Goal: Information Seeking & Learning: Learn about a topic

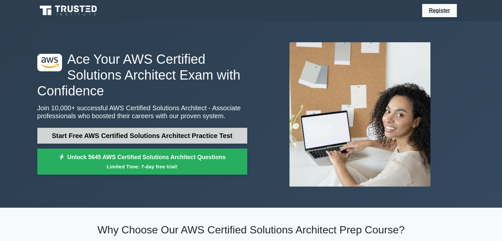
click at [164, 135] on link "Start Free AWS Certified Solutions Architect Practice Test" at bounding box center [142, 136] width 210 height 16
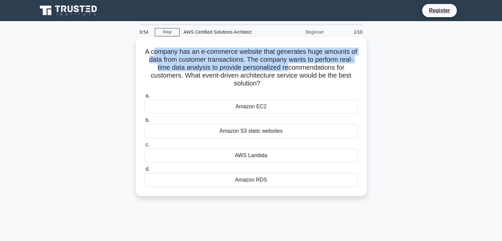
drag, startPoint x: 156, startPoint y: 52, endPoint x: 306, endPoint y: 73, distance: 151.3
click at [305, 72] on h5 "A company has an e-commerce website that generates huge amounts of data from cu…" at bounding box center [251, 68] width 215 height 40
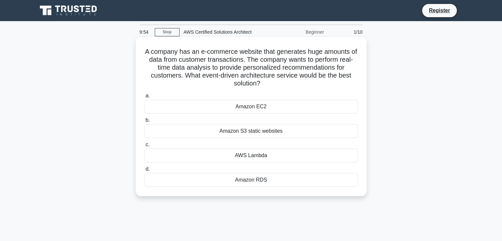
click at [311, 77] on h5 "A company has an e-commerce website that generates huge amounts of data from cu…" at bounding box center [251, 68] width 215 height 40
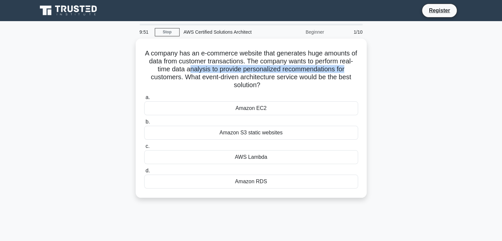
drag, startPoint x: 195, startPoint y: 68, endPoint x: 371, endPoint y: 71, distance: 176.2
click at [371, 71] on div "A company has an e-commerce website that generates huge amounts of data from cu…" at bounding box center [251, 122] width 436 height 167
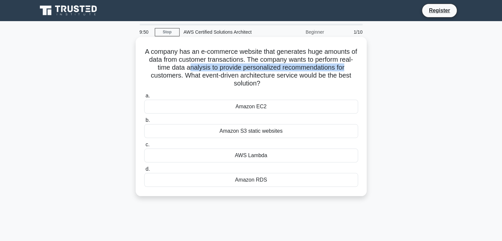
click at [299, 71] on h5 "A company has an e-commerce website that generates huge amounts of data from cu…" at bounding box center [251, 68] width 215 height 40
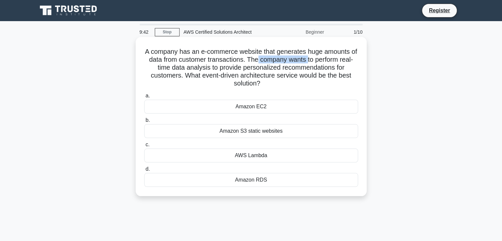
drag, startPoint x: 284, startPoint y: 61, endPoint x: 319, endPoint y: 61, distance: 35.6
click at [319, 61] on h5 "A company has an e-commerce website that generates huge amounts of data from cu…" at bounding box center [251, 68] width 215 height 40
drag, startPoint x: 289, startPoint y: 69, endPoint x: 324, endPoint y: 68, distance: 34.7
click at [324, 68] on h5 "A company has an e-commerce website that generates huge amounts of data from cu…" at bounding box center [251, 68] width 215 height 40
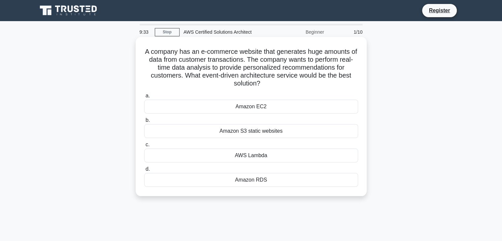
click at [266, 177] on div "Amazon RDS" at bounding box center [251, 180] width 214 height 14
click at [144, 171] on input "d. Amazon RDS" at bounding box center [144, 169] width 0 height 4
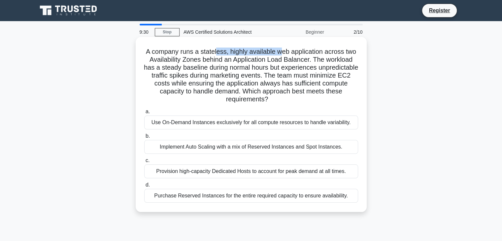
drag, startPoint x: 217, startPoint y: 51, endPoint x: 283, endPoint y: 52, distance: 65.7
click at [282, 52] on h5 "A company runs a stateless, highly available web application across two Availab…" at bounding box center [251, 76] width 215 height 56
click at [283, 51] on h5 "A company runs a stateless, highly available web application across two Availab…" at bounding box center [251, 76] width 215 height 56
drag, startPoint x: 263, startPoint y: 61, endPoint x: 304, endPoint y: 62, distance: 41.3
click at [304, 62] on h5 "A company runs a stateless, highly available web application across two Availab…" at bounding box center [251, 76] width 215 height 56
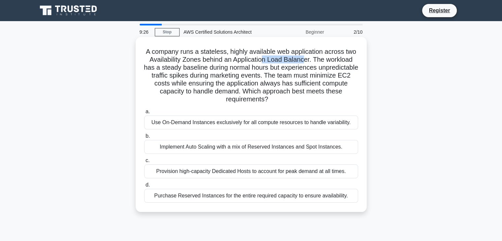
click at [304, 62] on h5 "A company runs a stateless, highly available web application across two Availab…" at bounding box center [251, 76] width 215 height 56
drag, startPoint x: 196, startPoint y: 68, endPoint x: 286, endPoint y: 68, distance: 90.4
click at [286, 68] on h5 "A company runs a stateless, highly available web application across two Availab…" at bounding box center [251, 76] width 215 height 56
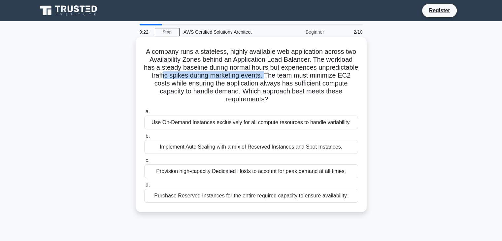
drag, startPoint x: 261, startPoint y: 77, endPoint x: 309, endPoint y: 78, distance: 47.5
click at [309, 78] on h5 "A company runs a stateless, highly available web application across two Availab…" at bounding box center [251, 76] width 215 height 56
click at [253, 95] on h5 "A company runs a stateless, highly available web application across two Availab…" at bounding box center [251, 76] width 215 height 56
click at [261, 148] on div "Implement Auto Scaling with a mix of Reserved Instances and Spot Instances." at bounding box center [251, 147] width 214 height 14
click at [144, 138] on input "b. Implement Auto Scaling with a mix of Reserved Instances and Spot Instances." at bounding box center [144, 136] width 0 height 4
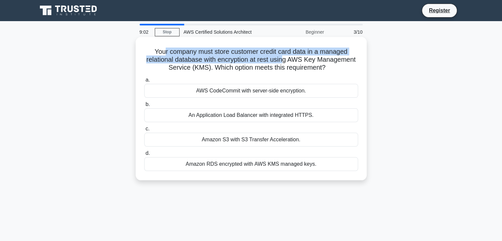
drag, startPoint x: 164, startPoint y: 51, endPoint x: 285, endPoint y: 57, distance: 120.6
click at [285, 57] on h5 "Your company must store customer credit card data in a managed relational datab…" at bounding box center [251, 60] width 215 height 24
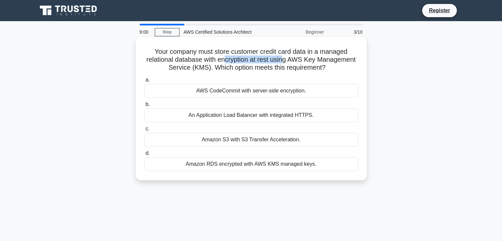
drag, startPoint x: 226, startPoint y: 59, endPoint x: 285, endPoint y: 58, distance: 59.7
click at [285, 58] on h5 "Your company must store customer credit card data in a managed relational datab…" at bounding box center [251, 60] width 215 height 24
click at [269, 165] on div "Amazon RDS encrypted with AWS KMS managed keys." at bounding box center [251, 164] width 214 height 14
click at [144, 155] on input "d. Amazon RDS encrypted with AWS KMS managed keys." at bounding box center [144, 153] width 0 height 4
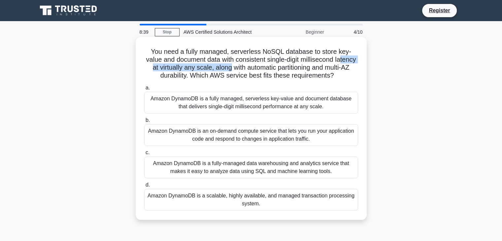
drag, startPoint x: 156, startPoint y: 65, endPoint x: 254, endPoint y: 68, distance: 97.7
click at [254, 68] on h5 "You need a fully managed, serverless NoSQL database to store key-value and docu…" at bounding box center [251, 64] width 215 height 32
drag, startPoint x: 233, startPoint y: 67, endPoint x: 333, endPoint y: 67, distance: 99.3
click at [333, 67] on h5 "You need a fully managed, serverless NoSQL database to store key-value and docu…" at bounding box center [251, 64] width 215 height 32
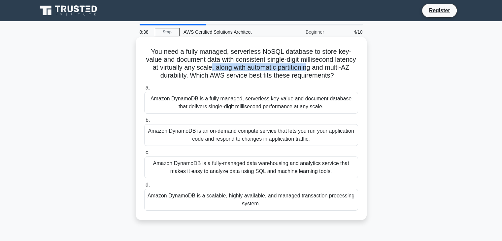
click at [333, 67] on h5 "You need a fully managed, serverless NoSQL database to store key-value and docu…" at bounding box center [251, 64] width 215 height 32
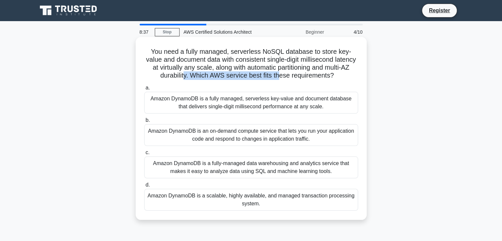
drag, startPoint x: 202, startPoint y: 77, endPoint x: 301, endPoint y: 75, distance: 98.7
click at [300, 76] on h5 "You need a fully managed, serverless NoSQL database to store key-value and docu…" at bounding box center [251, 64] width 215 height 32
click at [301, 75] on h5 "You need a fully managed, serverless NoSQL database to store key-value and docu…" at bounding box center [251, 64] width 215 height 32
click at [288, 113] on div "Amazon DynamoDB is a fully managed, serverless key-value and document database …" at bounding box center [251, 103] width 214 height 22
click at [144, 90] on input "a. Amazon DynamoDB is a fully managed, serverless key-value and document databa…" at bounding box center [144, 88] width 0 height 4
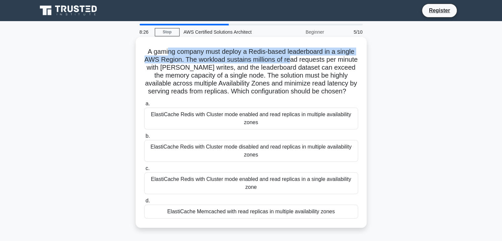
drag, startPoint x: 201, startPoint y: 54, endPoint x: 300, endPoint y: 58, distance: 98.4
click at [300, 58] on h5 "A gaming company must deploy a Redis-based leaderboard in a single AWS Region. …" at bounding box center [251, 72] width 215 height 48
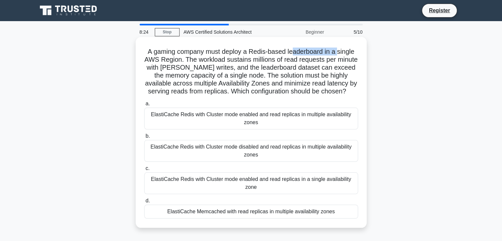
drag, startPoint x: 294, startPoint y: 54, endPoint x: 343, endPoint y: 52, distance: 48.2
click at [343, 52] on h5 "A gaming company must deploy a Redis-based leaderboard in a single AWS Region. …" at bounding box center [251, 72] width 215 height 48
click at [346, 53] on h5 "A gaming company must deploy a Redis-based leaderboard in a single AWS Region. …" at bounding box center [251, 72] width 215 height 48
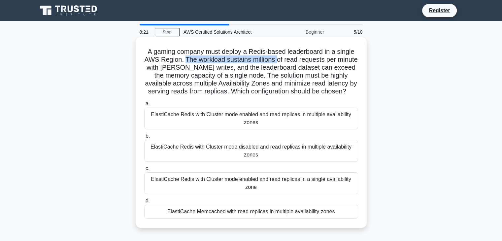
drag, startPoint x: 195, startPoint y: 60, endPoint x: 288, endPoint y: 59, distance: 93.4
click at [288, 59] on h5 "A gaming company must deploy a Redis-based leaderboard in a single AWS Region. …" at bounding box center [251, 72] width 215 height 48
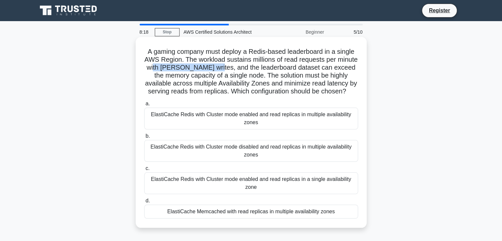
drag, startPoint x: 189, startPoint y: 69, endPoint x: 235, endPoint y: 67, distance: 45.9
click at [235, 67] on h5 "A gaming company must deploy a Redis-based leaderboard in a single AWS Region. …" at bounding box center [251, 72] width 215 height 48
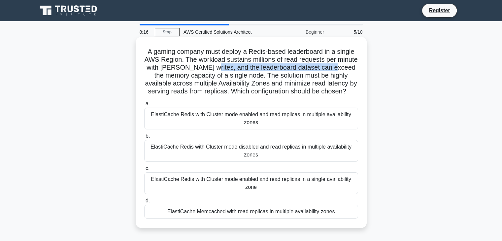
drag, startPoint x: 227, startPoint y: 68, endPoint x: 349, endPoint y: 65, distance: 122.8
click at [349, 65] on h5 "A gaming company must deploy a Redis-based leaderboard in a single AWS Region. …" at bounding box center [251, 72] width 215 height 48
click at [305, 124] on div "ElastiCache Redis with Cluster mode enabled and read replicas in multiple avail…" at bounding box center [251, 119] width 214 height 22
click at [144, 106] on input "a. ElastiCache Redis with Cluster mode enabled and read replicas in multiple av…" at bounding box center [144, 104] width 0 height 4
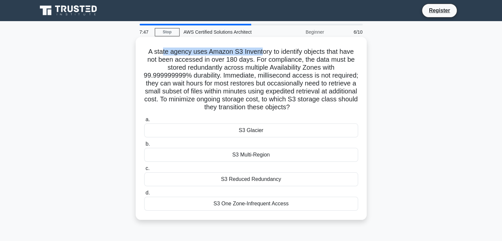
drag, startPoint x: 160, startPoint y: 53, endPoint x: 262, endPoint y: 53, distance: 101.3
click at [262, 53] on h5 "A state agency uses Amazon S3 Inventory to identify objects that have not been …" at bounding box center [251, 80] width 215 height 64
drag, startPoint x: 277, startPoint y: 52, endPoint x: 346, endPoint y: 52, distance: 69.6
click at [346, 52] on h5 "A state agency uses Amazon S3 Inventory to identify objects that have not been …" at bounding box center [251, 80] width 215 height 64
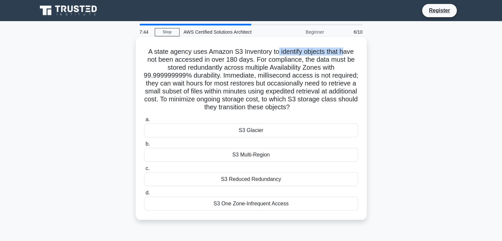
click at [346, 52] on h5 "A state agency uses Amazon S3 Inventory to identify objects that have not been …" at bounding box center [251, 80] width 215 height 64
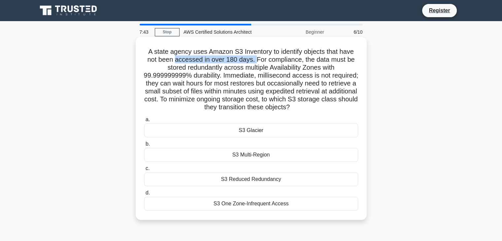
drag, startPoint x: 200, startPoint y: 65, endPoint x: 256, endPoint y: 63, distance: 55.8
click at [256, 63] on h5 "A state agency uses Amazon S3 Inventory to identify objects that have not been …" at bounding box center [251, 80] width 215 height 64
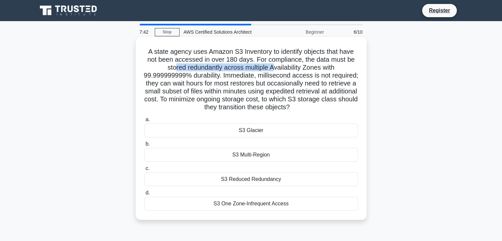
drag, startPoint x: 173, startPoint y: 70, endPoint x: 276, endPoint y: 68, distance: 102.3
click at [276, 68] on h5 "A state agency uses Amazon S3 Inventory to identify objects that have not been …" at bounding box center [251, 80] width 215 height 64
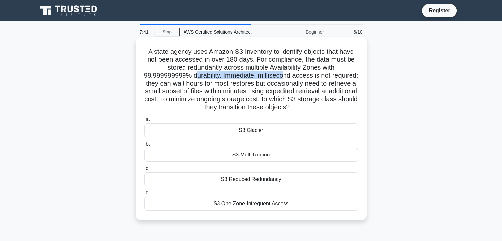
drag, startPoint x: 211, startPoint y: 77, endPoint x: 298, endPoint y: 76, distance: 87.5
click at [298, 76] on h5 "A state agency uses Amazon S3 Inventory to identify objects that have not been …" at bounding box center [251, 80] width 215 height 64
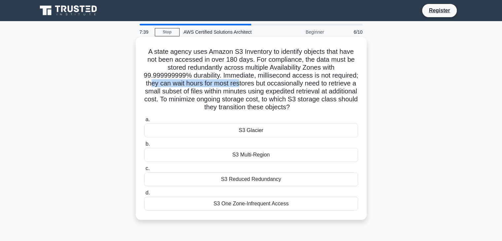
drag, startPoint x: 180, startPoint y: 82, endPoint x: 268, endPoint y: 83, distance: 88.4
click at [268, 83] on h5 "A state agency uses Amazon S3 Inventory to identify objects that have not been …" at bounding box center [251, 80] width 215 height 64
drag, startPoint x: 276, startPoint y: 84, endPoint x: 327, endPoint y: 83, distance: 51.2
click at [327, 83] on h5 "A state agency uses Amazon S3 Inventory to identify objects that have not been …" at bounding box center [251, 80] width 215 height 64
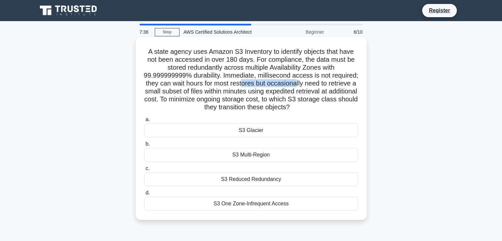
click at [327, 83] on h5 "A state agency uses Amazon S3 Inventory to identify objects that have not been …" at bounding box center [251, 80] width 215 height 64
drag, startPoint x: 204, startPoint y: 90, endPoint x: 273, endPoint y: 91, distance: 69.6
click at [273, 91] on h5 "A state agency uses Amazon S3 Inventory to identify objects that have not been …" at bounding box center [251, 80] width 215 height 64
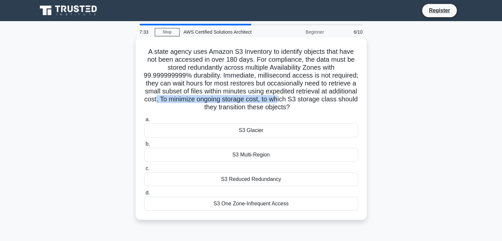
drag, startPoint x: 206, startPoint y: 98, endPoint x: 329, endPoint y: 98, distance: 123.7
click at [329, 98] on h5 "A state agency uses Amazon S3 Inventory to identify objects that have not been …" at bounding box center [251, 80] width 215 height 64
click at [285, 131] on div "S3 Glacier" at bounding box center [251, 130] width 214 height 14
click at [144, 122] on input "a. S3 Glacier" at bounding box center [144, 119] width 0 height 4
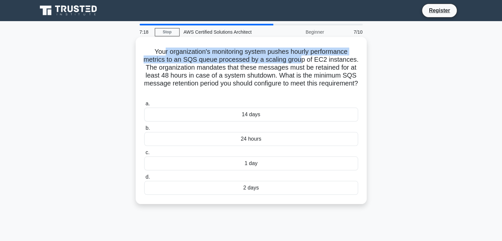
drag, startPoint x: 174, startPoint y: 54, endPoint x: 304, endPoint y: 56, distance: 129.7
click at [304, 56] on h5 "Your organization's monitoring system pushes hourly performance metrics to an S…" at bounding box center [251, 72] width 215 height 48
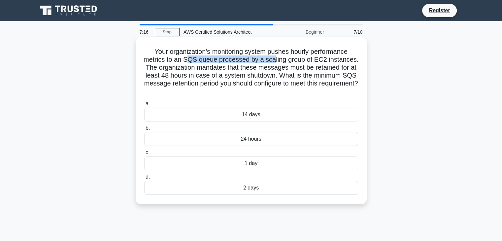
drag, startPoint x: 189, startPoint y: 60, endPoint x: 274, endPoint y: 62, distance: 85.5
click at [274, 62] on h5 "Your organization's monitoring system pushes hourly performance metrics to an S…" at bounding box center [251, 72] width 215 height 48
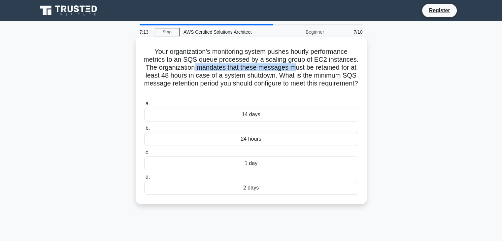
drag, startPoint x: 194, startPoint y: 67, endPoint x: 295, endPoint y: 67, distance: 101.6
click at [295, 67] on h5 "Your organization's monitoring system pushes hourly performance metrics to an S…" at bounding box center [251, 72] width 215 height 48
click at [295, 66] on h5 "Your organization's monitoring system pushes hourly performance metrics to an S…" at bounding box center [251, 72] width 215 height 48
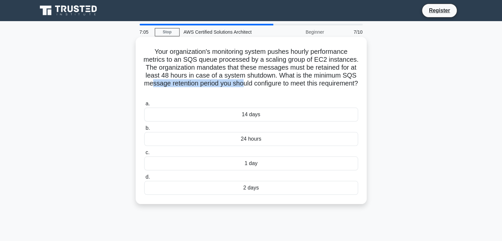
drag, startPoint x: 170, startPoint y: 86, endPoint x: 262, endPoint y: 83, distance: 92.1
click at [262, 83] on h5 "Your organization's monitoring system pushes hourly performance metrics to an S…" at bounding box center [251, 72] width 215 height 48
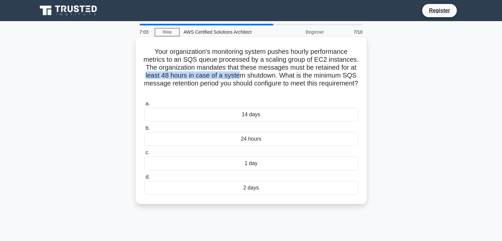
drag, startPoint x: 143, startPoint y: 77, endPoint x: 237, endPoint y: 77, distance: 93.7
click at [237, 77] on div "Your organization's monitoring system pushes hourly performance metrics to an S…" at bounding box center [251, 121] width 226 height 162
click at [237, 77] on h5 "Your organization's monitoring system pushes hourly performance metrics to an S…" at bounding box center [251, 72] width 215 height 48
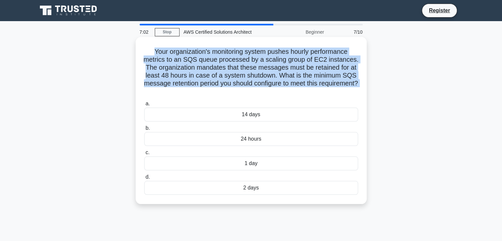
click at [237, 77] on h5 "Your organization's monitoring system pushes hourly performance metrics to an S…" at bounding box center [251, 72] width 215 height 48
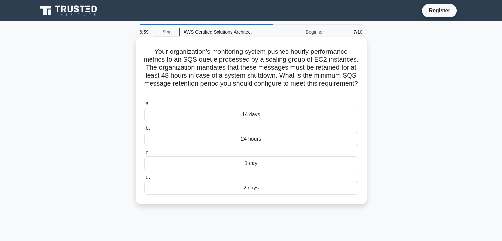
click at [283, 191] on div "2 days" at bounding box center [251, 188] width 214 height 14
click at [144, 179] on input "d. 2 days" at bounding box center [144, 177] width 0 height 4
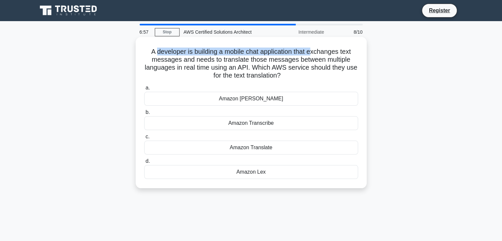
drag, startPoint x: 153, startPoint y: 51, endPoint x: 314, endPoint y: 54, distance: 161.4
click at [314, 54] on h5 "A developer is building a mobile chat application that exchanges text messages …" at bounding box center [251, 64] width 215 height 32
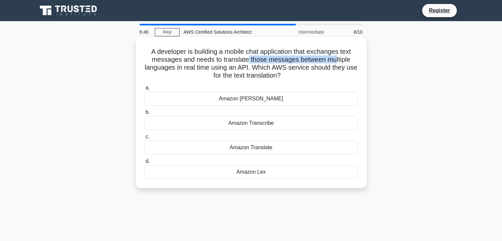
drag, startPoint x: 246, startPoint y: 60, endPoint x: 335, endPoint y: 60, distance: 88.1
click at [335, 60] on h5 "A developer is building a mobile chat application that exchanges text messages …" at bounding box center [251, 64] width 215 height 32
click at [276, 146] on div "Amazon Translate" at bounding box center [251, 148] width 214 height 14
click at [144, 139] on input "c. Amazon Translate" at bounding box center [144, 137] width 0 height 4
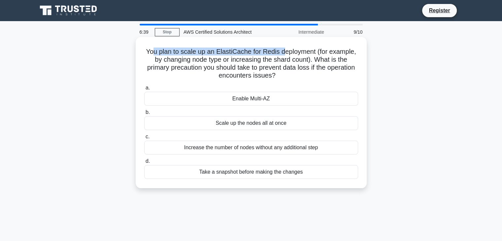
drag, startPoint x: 150, startPoint y: 52, endPoint x: 284, endPoint y: 53, distance: 134.3
click at [284, 53] on h5 "You plan to scale up an ElastiCache for Redis deployment (for example, by chang…" at bounding box center [251, 64] width 215 height 32
click at [271, 173] on div "Take a snapshot before making the changes" at bounding box center [251, 172] width 214 height 14
click at [144, 163] on input "d. Take a snapshot before making the changes" at bounding box center [144, 161] width 0 height 4
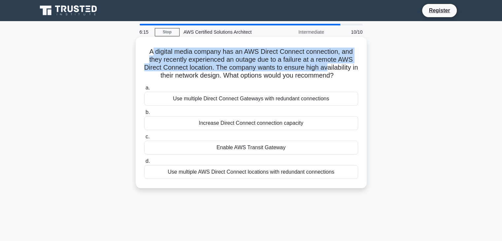
drag, startPoint x: 151, startPoint y: 50, endPoint x: 333, endPoint y: 68, distance: 182.3
click at [333, 68] on h5 "A digital media company has an AWS Direct Connect connection, and they recently…" at bounding box center [251, 64] width 215 height 32
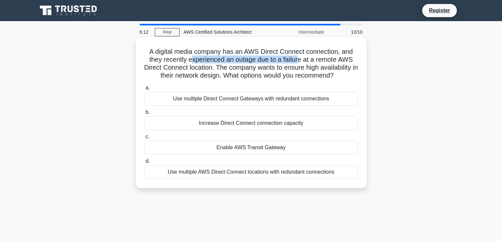
drag, startPoint x: 192, startPoint y: 58, endPoint x: 301, endPoint y: 61, distance: 108.9
click at [301, 61] on h5 "A digital media company has an AWS Direct Connect connection, and they recently…" at bounding box center [251, 64] width 215 height 32
click at [309, 61] on h5 "A digital media company has an AWS Direct Connect connection, and they recently…" at bounding box center [251, 64] width 215 height 32
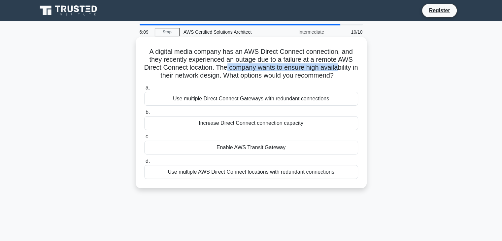
drag, startPoint x: 289, startPoint y: 71, endPoint x: 343, endPoint y: 70, distance: 54.1
click at [343, 70] on h5 "A digital media company has an AWS Direct Connect connection, and they recently…" at bounding box center [251, 64] width 215 height 32
click at [285, 172] on div "Use multiple AWS Direct Connect locations with redundant connections" at bounding box center [251, 172] width 214 height 14
click at [144, 163] on input "d. Use multiple AWS Direct Connect locations with redundant connections" at bounding box center [144, 161] width 0 height 4
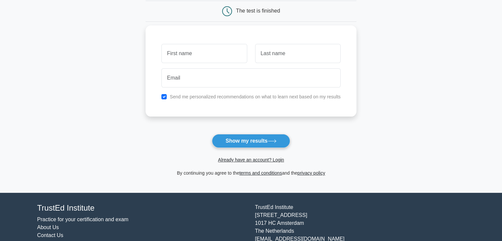
scroll to position [33, 0]
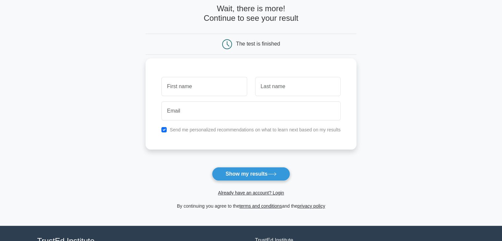
click at [305, 127] on label "Send me personalized recommendations on what to learn next based on my results" at bounding box center [255, 129] width 171 height 5
click at [166, 129] on input "checkbox" at bounding box center [163, 129] width 5 height 5
checkbox input "false"
click at [191, 81] on input "text" at bounding box center [203, 86] width 85 height 19
type input "M"
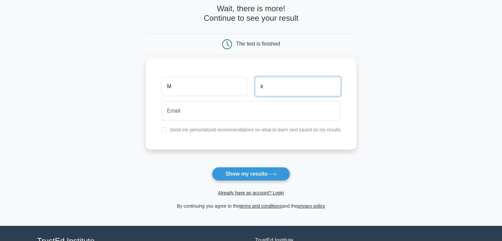
type input "k"
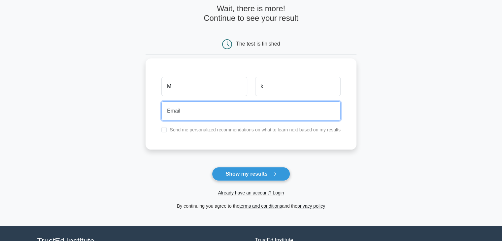
type input "m"
click at [187, 112] on input "zernov.nikita@icloud.com" at bounding box center [250, 110] width 179 height 19
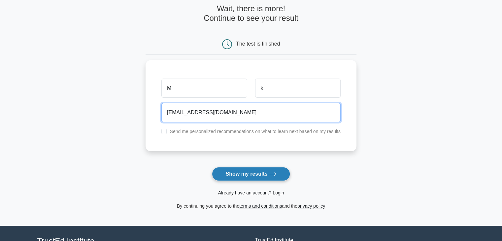
type input "zernov.nsdfsdfsdfikita@icloud.com"
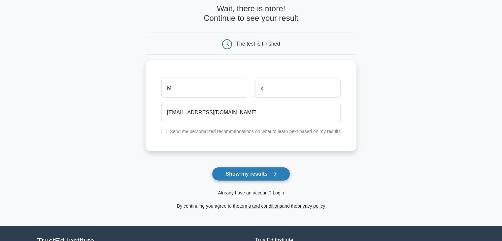
click at [240, 169] on button "Show my results" at bounding box center [251, 174] width 78 height 14
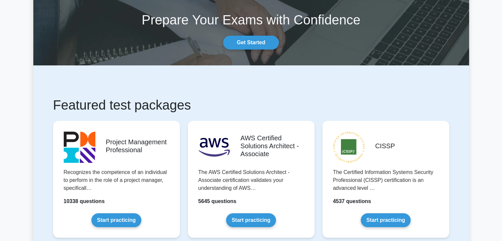
scroll to position [99, 0]
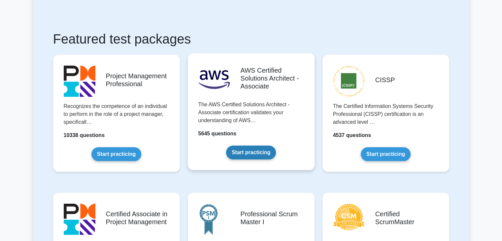
click at [237, 146] on link "Start practicing" at bounding box center [251, 153] width 50 height 14
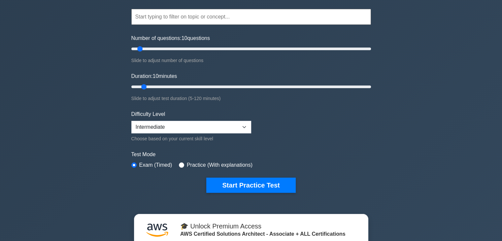
scroll to position [33, 0]
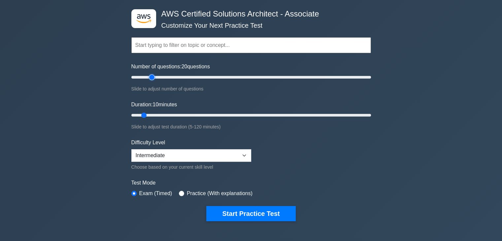
drag, startPoint x: 140, startPoint y: 77, endPoint x: 152, endPoint y: 80, distance: 12.8
type input "20"
click at [152, 80] on input "Number of questions: 20 questions" at bounding box center [251, 77] width 240 height 8
drag, startPoint x: 144, startPoint y: 113, endPoint x: 153, endPoint y: 114, distance: 9.6
type input "15"
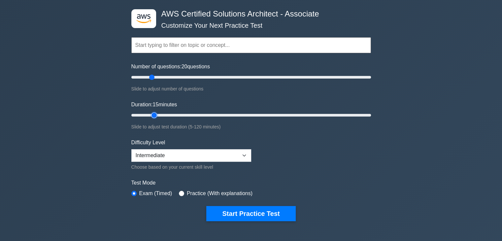
click at [153, 114] on input "Duration: 15 minutes" at bounding box center [251, 115] width 240 height 8
click at [196, 157] on select "Beginner Intermediate Expert" at bounding box center [191, 155] width 120 height 13
select select "expert"
click at [131, 149] on select "Beginner Intermediate Expert" at bounding box center [191, 155] width 120 height 13
click at [213, 157] on select "Beginner Intermediate Expert" at bounding box center [191, 155] width 120 height 13
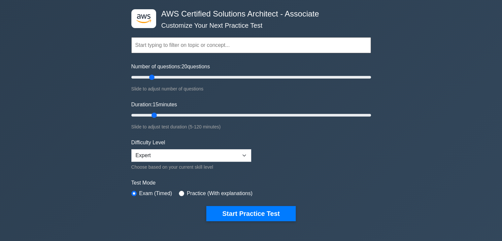
click at [368, 172] on form "Topics Amazon EC2 Amazon S3 Amazon VPC AWS Identity and Access Management (IAM)…" at bounding box center [251, 119] width 240 height 204
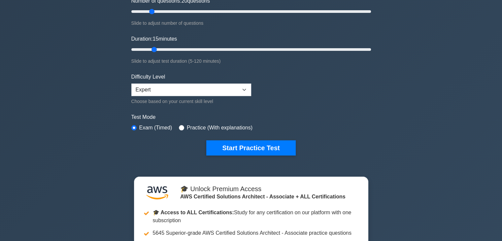
scroll to position [99, 0]
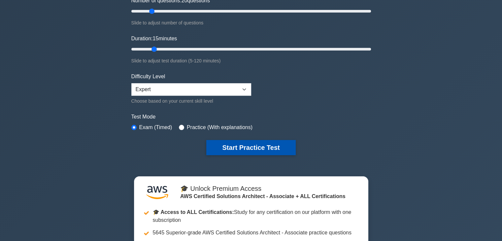
click at [249, 152] on button "Start Practice Test" at bounding box center [250, 147] width 89 height 15
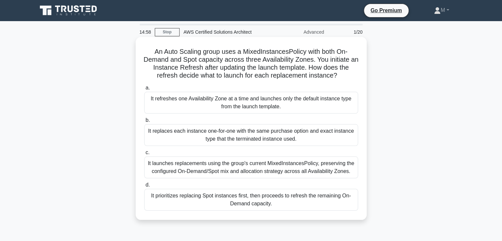
drag, startPoint x: 148, startPoint y: 49, endPoint x: 343, endPoint y: 76, distance: 196.6
click at [343, 76] on h5 "An Auto Scaling group uses a MixedInstancesPolicy with both On-Demand and Spot …" at bounding box center [251, 64] width 215 height 32
click at [343, 76] on icon ".spinner_0XTQ{transform-origin:center;animation:spinner_y6GP .75s linear infini…" at bounding box center [341, 76] width 8 height 8
click at [265, 51] on h5 "An Auto Scaling group uses a MixedInstancesPolicy with both On-Demand and Spot …" at bounding box center [251, 64] width 215 height 32
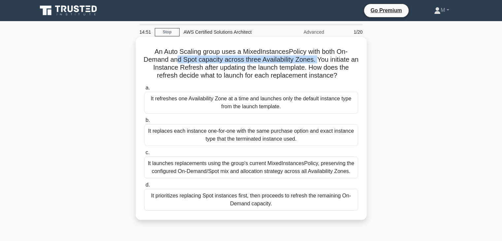
drag, startPoint x: 186, startPoint y: 60, endPoint x: 323, endPoint y: 63, distance: 136.3
click at [323, 63] on h5 "An Auto Scaling group uses a MixedInstancesPolicy with both On-Demand and Spot …" at bounding box center [251, 64] width 215 height 32
click at [323, 62] on h5 "An Auto Scaling group uses a MixedInstancesPolicy with both On-Demand and Spot …" at bounding box center [251, 64] width 215 height 32
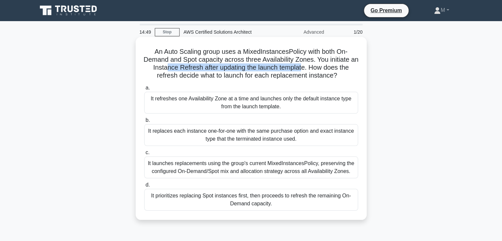
drag, startPoint x: 170, startPoint y: 68, endPoint x: 308, endPoint y: 70, distance: 137.6
click at [308, 70] on h5 "An Auto Scaling group uses a MixedInstancesPolicy with both On-Demand and Spot …" at bounding box center [251, 64] width 215 height 32
drag, startPoint x: 343, startPoint y: 77, endPoint x: 141, endPoint y: 48, distance: 204.0
click at [141, 48] on div "An Auto Scaling group uses a MixedInstancesPolicy with both On-Demand and Spot …" at bounding box center [251, 129] width 226 height 178
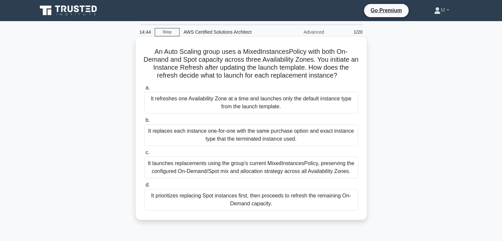
click at [222, 61] on h5 "An Auto Scaling group uses a MixedInstancesPolicy with both On-Demand and Spot …" at bounding box center [251, 64] width 215 height 32
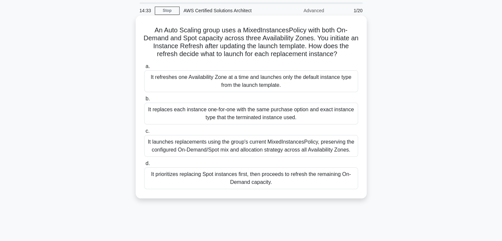
scroll to position [33, 0]
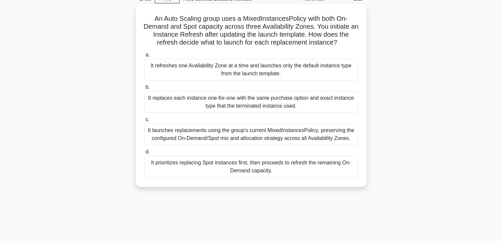
click at [285, 136] on div "It launches replacements using the group's current MixedInstancesPolicy, preser…" at bounding box center [251, 134] width 214 height 22
click at [144, 122] on input "c. It launches replacements using the group's current MixedInstancesPolicy, pre…" at bounding box center [144, 119] width 0 height 4
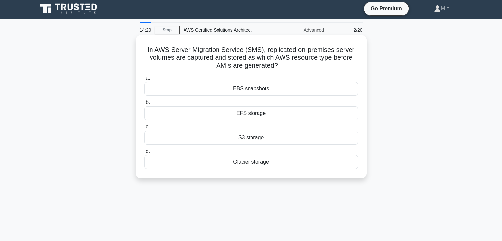
scroll to position [0, 0]
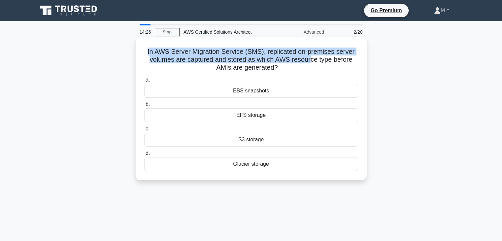
drag, startPoint x: 147, startPoint y: 50, endPoint x: 310, endPoint y: 56, distance: 163.4
click at [310, 56] on h5 "In AWS Server Migration Service (SMS), replicated on-premises server volumes ar…" at bounding box center [251, 60] width 215 height 24
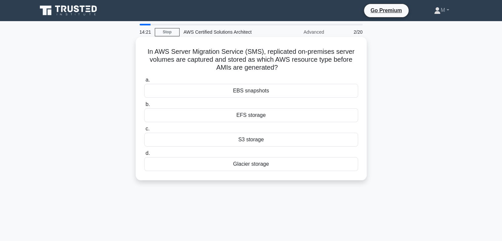
drag, startPoint x: 170, startPoint y: 61, endPoint x: 309, endPoint y: 68, distance: 139.1
click at [309, 68] on h5 "In AWS Server Migration Service (SMS), replicated on-premises server volumes ar…" at bounding box center [251, 60] width 215 height 24
click at [263, 90] on div "EBS snapshots" at bounding box center [251, 91] width 214 height 14
click at [144, 82] on input "a. EBS snapshots" at bounding box center [144, 80] width 0 height 4
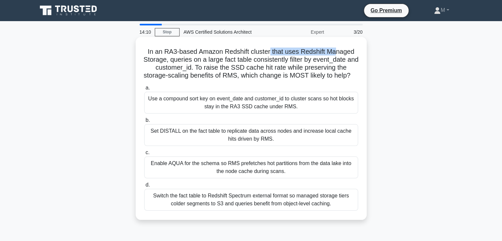
drag, startPoint x: 270, startPoint y: 49, endPoint x: 339, endPoint y: 54, distance: 69.8
click at [339, 54] on h5 "In an RA3-based Amazon Redshift cluster that uses Redshift Managed Storage, que…" at bounding box center [251, 64] width 215 height 32
drag, startPoint x: 182, startPoint y: 60, endPoint x: 255, endPoint y: 61, distance: 72.3
click at [246, 60] on h5 "In an RA3-based Amazon Redshift cluster that uses Redshift Managed Storage, que…" at bounding box center [251, 64] width 215 height 32
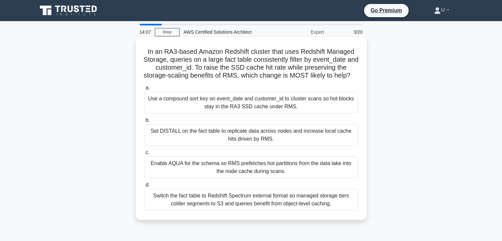
click at [278, 61] on h5 "In an RA3-based Amazon Redshift cluster that uses Redshift Managed Storage, que…" at bounding box center [251, 64] width 215 height 32
click at [178, 67] on h5 "In an RA3-based Amazon Redshift cluster that uses Redshift Managed Storage, que…" at bounding box center [251, 64] width 215 height 32
drag, startPoint x: 229, startPoint y: 66, endPoint x: 293, endPoint y: 67, distance: 63.7
click at [293, 67] on h5 "In an RA3-based Amazon Redshift cluster that uses Redshift Managed Storage, que…" at bounding box center [251, 64] width 215 height 32
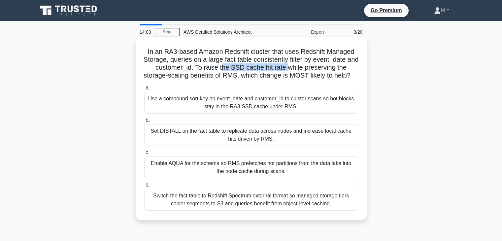
click at [293, 67] on h5 "In an RA3-based Amazon Redshift cluster that uses Redshift Managed Storage, que…" at bounding box center [251, 64] width 215 height 32
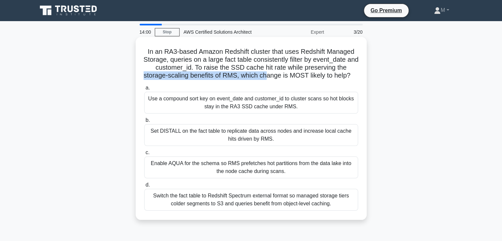
drag, startPoint x: 176, startPoint y: 76, endPoint x: 273, endPoint y: 78, distance: 97.0
click at [273, 78] on h5 "In an RA3-based Amazon Redshift cluster that uses Redshift Managed Storage, que…" at bounding box center [251, 64] width 215 height 32
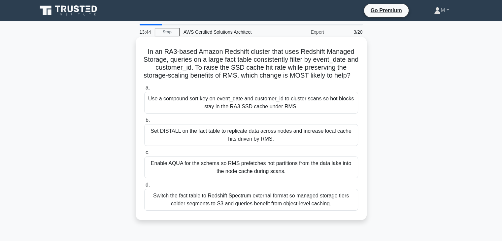
click at [276, 108] on div "Use a compound sort key on event_date and customer_id to cluster scans so hot b…" at bounding box center [251, 103] width 214 height 22
click at [144, 90] on input "a. Use a compound sort key on event_date and customer_id to cluster scans so ho…" at bounding box center [144, 88] width 0 height 4
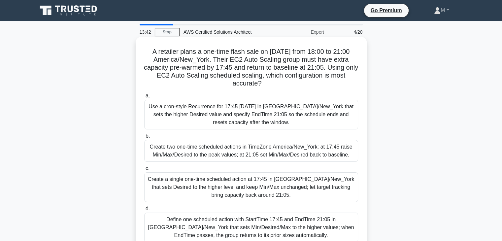
drag, startPoint x: 145, startPoint y: 52, endPoint x: 305, endPoint y: 82, distance: 163.1
click at [305, 82] on h5 "A retailer plans a one-time flash sale on 2025-11-27 from 18:00 to 21:00 Americ…" at bounding box center [251, 68] width 215 height 40
drag, startPoint x: 215, startPoint y: 58, endPoint x: 320, endPoint y: 59, distance: 104.9
click at [320, 59] on h5 "A retailer plans a one-time flash sale on 2025-11-27 from 18:00 to 21:00 Americ…" at bounding box center [251, 68] width 215 height 40
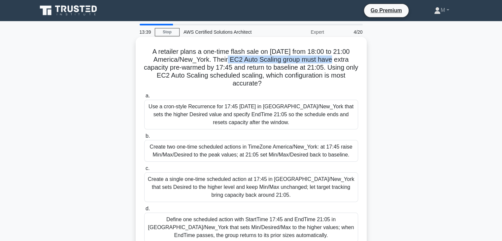
click at [320, 59] on h5 "A retailer plans a one-time flash sale on 2025-11-27 from 18:00 to 21:00 Americ…" at bounding box center [251, 68] width 215 height 40
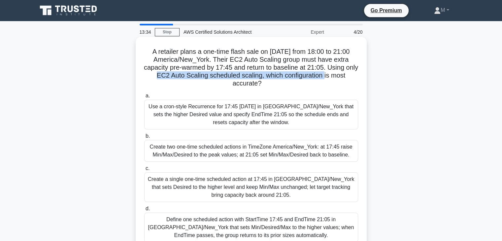
drag, startPoint x: 150, startPoint y: 73, endPoint x: 324, endPoint y: 74, distance: 173.9
click at [324, 74] on h5 "A retailer plans a one-time flash sale on 2025-11-27 from 18:00 to 21:00 Americ…" at bounding box center [251, 68] width 215 height 40
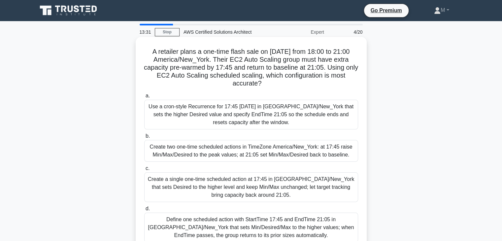
scroll to position [33, 0]
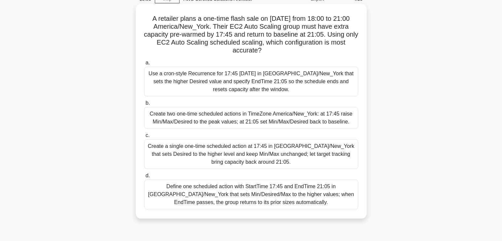
click at [258, 153] on div "Create a single one-time scheduled action at 17:45 in America/New_York that set…" at bounding box center [251, 154] width 214 height 30
click at [144, 138] on input "c. Create a single one-time scheduled action at 17:45 in America/New_York that …" at bounding box center [144, 135] width 0 height 4
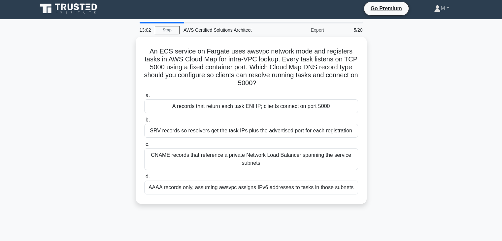
scroll to position [0, 0]
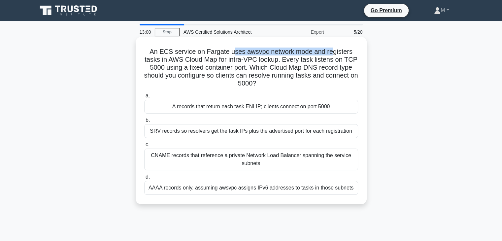
drag, startPoint x: 231, startPoint y: 51, endPoint x: 331, endPoint y: 50, distance: 99.7
click at [331, 50] on h5 "An ECS service on Fargate uses awsvpc network mode and registers tasks in AWS C…" at bounding box center [251, 68] width 215 height 40
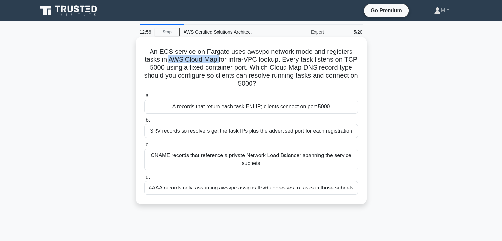
drag, startPoint x: 168, startPoint y: 61, endPoint x: 220, endPoint y: 60, distance: 51.5
click at [220, 60] on h5 "An ECS service on Fargate uses awsvpc network mode and registers tasks in AWS C…" at bounding box center [251, 68] width 215 height 40
drag, startPoint x: 254, startPoint y: 66, endPoint x: 346, endPoint y: 64, distance: 92.4
click at [346, 64] on h5 "An ECS service on Fargate uses awsvpc network mode and registers tasks in AWS C…" at bounding box center [251, 68] width 215 height 40
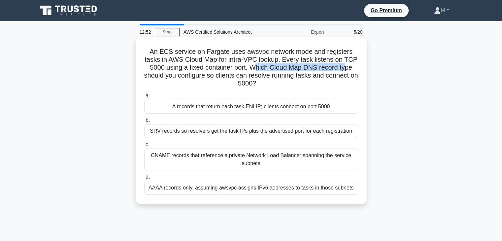
click at [346, 64] on h5 "An ECS service on Fargate uses awsvpc network mode and registers tasks in AWS C…" at bounding box center [251, 68] width 215 height 40
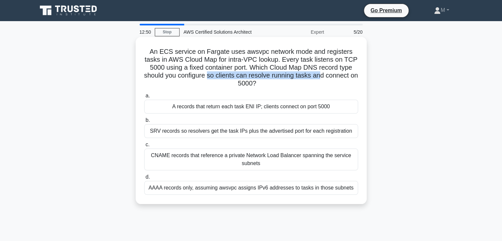
drag, startPoint x: 212, startPoint y: 74, endPoint x: 328, endPoint y: 74, distance: 115.5
click at [328, 74] on h5 "An ECS service on Fargate uses awsvpc network mode and registers tasks in AWS C…" at bounding box center [251, 68] width 215 height 40
click at [328, 73] on h5 "An ECS service on Fargate uses awsvpc network mode and registers tasks in AWS C…" at bounding box center [251, 68] width 215 height 40
click at [238, 134] on div "SRV records so resolvers get the task IPs plus the advertised port for each reg…" at bounding box center [251, 131] width 214 height 14
click at [144, 122] on input "b. SRV records so resolvers get the task IPs plus the advertised port for each …" at bounding box center [144, 120] width 0 height 4
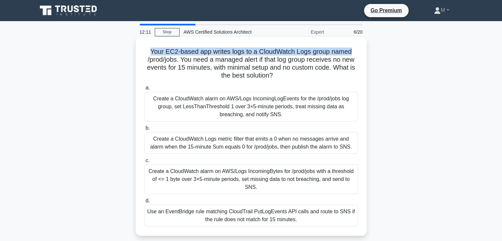
drag, startPoint x: 149, startPoint y: 50, endPoint x: 358, endPoint y: 55, distance: 208.9
click at [358, 55] on h5 "Your EC2-based app writes logs to a CloudWatch Logs group named /prod/jobs. You…" at bounding box center [251, 64] width 215 height 32
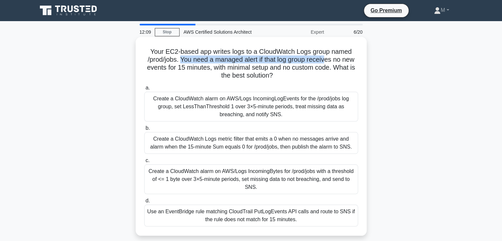
drag, startPoint x: 178, startPoint y: 60, endPoint x: 330, endPoint y: 61, distance: 151.8
click at [330, 61] on h5 "Your EC2-based app writes logs to a CloudWatch Logs group named /prod/jobs. You…" at bounding box center [251, 64] width 215 height 32
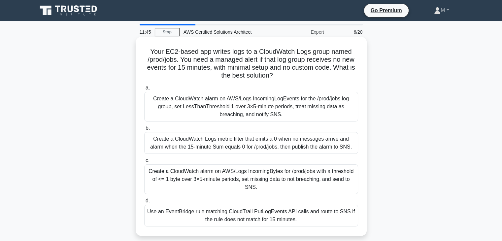
click at [271, 107] on div "Create a CloudWatch alarm on AWS/Logs IncomingLogEvents for the /prod/jobs log …" at bounding box center [251, 107] width 214 height 30
click at [144, 90] on input "a. Create a CloudWatch alarm on AWS/Logs IncomingLogEvents for the /prod/jobs l…" at bounding box center [144, 88] width 0 height 4
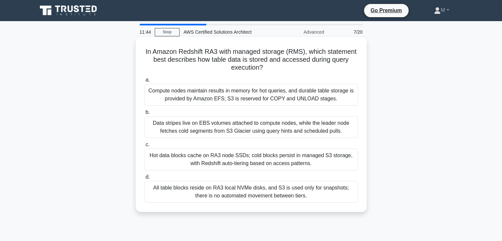
drag, startPoint x: 251, startPoint y: 56, endPoint x: 315, endPoint y: 72, distance: 66.1
click at [315, 72] on h5 "In Amazon Redshift RA3 with managed storage (RMS), which statement best describ…" at bounding box center [251, 60] width 215 height 24
click at [246, 159] on div "Hot data blocks cache on RA3 node SSDs; cold blocks persist in managed S3 stora…" at bounding box center [251, 159] width 214 height 22
click at [144, 147] on input "c. Hot data blocks cache on RA3 node SSDs; cold blocks persist in managed S3 st…" at bounding box center [144, 145] width 0 height 4
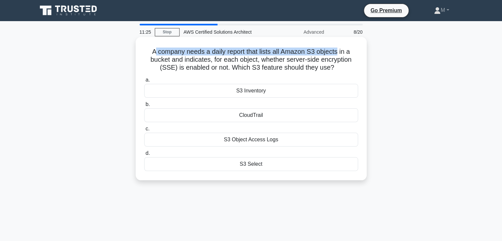
drag, startPoint x: 155, startPoint y: 51, endPoint x: 339, endPoint y: 56, distance: 184.5
click at [339, 56] on h5 "A company needs a daily report that lists all Amazon S3 objects in a bucket and…" at bounding box center [251, 60] width 215 height 24
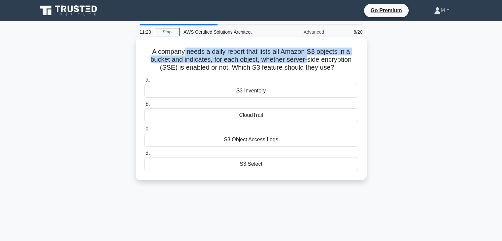
drag, startPoint x: 182, startPoint y: 54, endPoint x: 308, endPoint y: 60, distance: 125.9
click at [308, 60] on h5 "A company needs a daily report that lists all Amazon S3 objects in a bucket and…" at bounding box center [251, 60] width 215 height 24
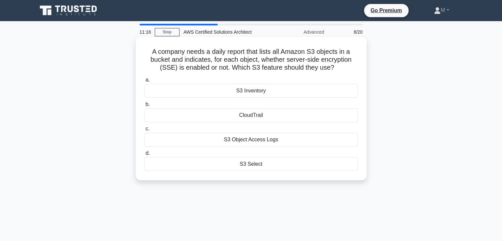
drag, startPoint x: 239, startPoint y: 67, endPoint x: 343, endPoint y: 66, distance: 103.6
click at [343, 66] on h5 "A company needs a daily report that lists all Amazon S3 objects in a bucket and…" at bounding box center [251, 60] width 215 height 24
drag, startPoint x: 156, startPoint y: 52, endPoint x: 366, endPoint y: 69, distance: 210.8
click at [366, 69] on div "A company needs a daily report that lists all Amazon S3 objects in a bucket and…" at bounding box center [251, 108] width 231 height 143
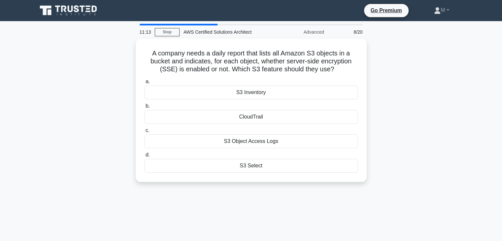
click at [367, 69] on div "A company needs a daily report that lists all Amazon S3 objects in a bucket and…" at bounding box center [251, 114] width 436 height 151
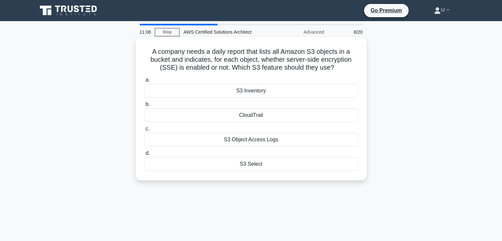
click at [259, 90] on div "S3 Inventory" at bounding box center [251, 91] width 214 height 14
click at [144, 82] on input "a. S3 Inventory" at bounding box center [144, 80] width 0 height 4
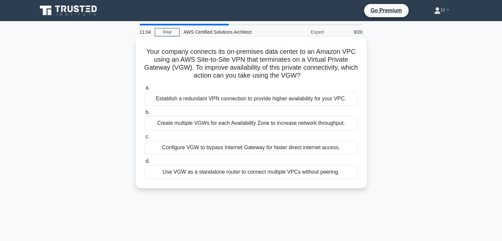
drag, startPoint x: 149, startPoint y: 54, endPoint x: 338, endPoint y: 77, distance: 189.4
click at [338, 77] on h5 "Your company connects its on-premises data center to an Amazon VPC using an AWS…" at bounding box center [251, 64] width 215 height 32
drag, startPoint x: 297, startPoint y: 60, endPoint x: 350, endPoint y: 62, distance: 52.8
click at [350, 62] on h5 "Your company connects its on-premises data center to an Amazon VPC using an AWS…" at bounding box center [251, 64] width 215 height 32
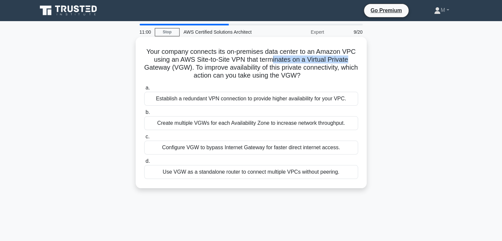
click at [350, 62] on h5 "Your company connects its on-premises data center to an Amazon VPC using an AWS…" at bounding box center [251, 64] width 215 height 32
click at [292, 101] on div "Establish a redundant VPN connection to provide higher availability for your VP…" at bounding box center [251, 99] width 214 height 14
click at [144, 90] on input "a. Establish a redundant VPN connection to provide higher availability for your…" at bounding box center [144, 88] width 0 height 4
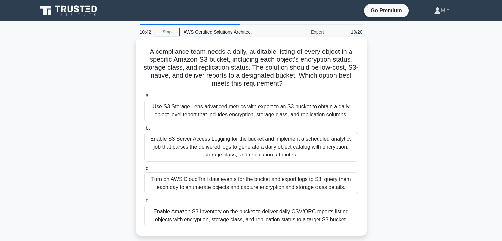
drag, startPoint x: 193, startPoint y: 56, endPoint x: 307, endPoint y: 81, distance: 115.9
click at [306, 81] on h5 "A compliance team needs a daily, auditable listing of every object in a specifi…" at bounding box center [251, 68] width 215 height 40
click at [307, 81] on h5 "A compliance team needs a daily, auditable listing of every object in a specifi…" at bounding box center [251, 68] width 215 height 40
drag, startPoint x: 269, startPoint y: 49, endPoint x: 335, endPoint y: 84, distance: 74.5
click at [335, 84] on h5 "A compliance team needs a daily, auditable listing of every object in a specifi…" at bounding box center [251, 68] width 215 height 40
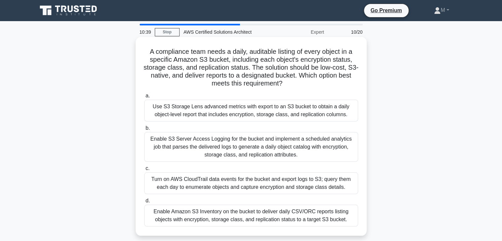
click at [335, 84] on h5 "A compliance team needs a daily, auditable listing of every object in a specifi…" at bounding box center [251, 68] width 215 height 40
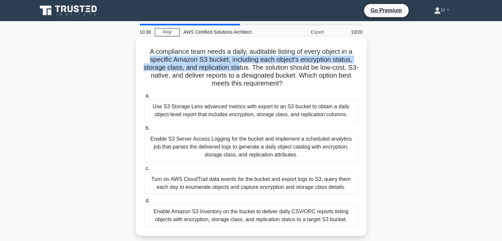
drag, startPoint x: 148, startPoint y: 61, endPoint x: 243, endPoint y: 64, distance: 94.7
click at [243, 64] on h5 "A compliance team needs a daily, auditable listing of every object in a specifi…" at bounding box center [251, 68] width 215 height 40
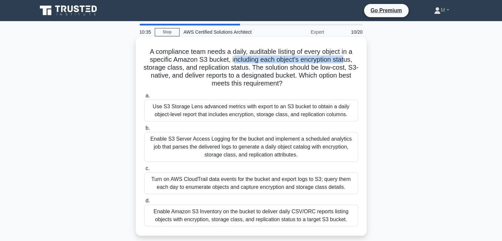
drag, startPoint x: 234, startPoint y: 58, endPoint x: 345, endPoint y: 58, distance: 111.5
click at [345, 58] on h5 "A compliance team needs a daily, auditable listing of every object in a specifi…" at bounding box center [251, 68] width 215 height 40
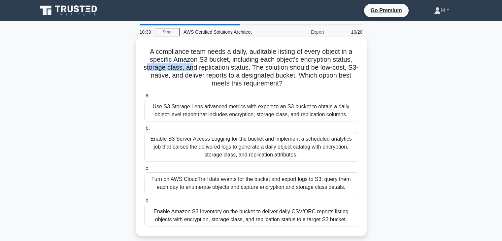
drag, startPoint x: 149, startPoint y: 70, endPoint x: 195, endPoint y: 68, distance: 46.2
click at [195, 68] on h5 "A compliance team needs a daily, auditable listing of every object in a specifi…" at bounding box center [251, 68] width 215 height 40
click at [229, 68] on h5 "A compliance team needs a daily, auditable listing of every object in a specifi…" at bounding box center [251, 68] width 215 height 40
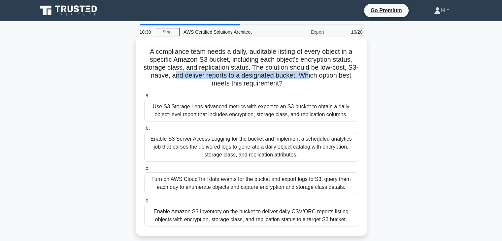
drag, startPoint x: 184, startPoint y: 76, endPoint x: 321, endPoint y: 79, distance: 137.3
click at [321, 79] on h5 "A compliance team needs a daily, auditable listing of every object in a specifi…" at bounding box center [251, 68] width 215 height 40
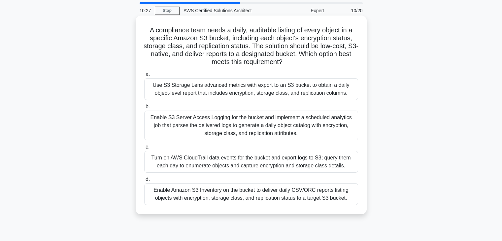
scroll to position [33, 0]
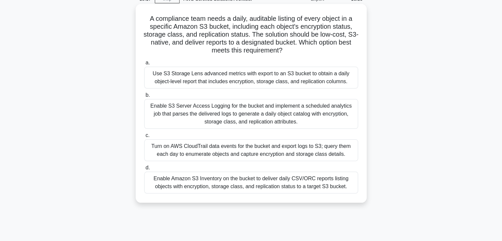
click at [346, 185] on div "Enable Amazon S3 Inventory on the bucket to deliver daily CSV/ORC reports listi…" at bounding box center [251, 183] width 214 height 22
click at [144, 170] on input "d. Enable Amazon S3 Inventory on the bucket to deliver daily CSV/ORC reports li…" at bounding box center [144, 168] width 0 height 4
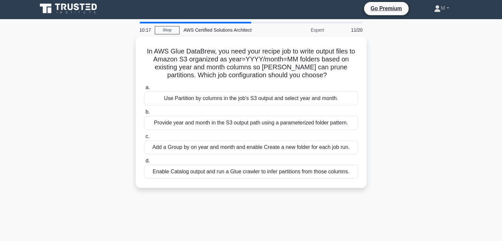
scroll to position [0, 0]
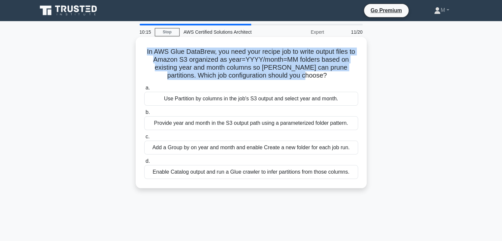
drag, startPoint x: 144, startPoint y: 54, endPoint x: 351, endPoint y: 80, distance: 208.8
click at [351, 80] on h5 "In AWS Glue DataBrew, you need your recipe job to write output files to Amazon …" at bounding box center [251, 64] width 215 height 32
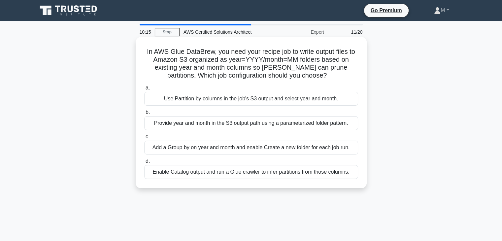
click at [351, 80] on h5 "In AWS Glue DataBrew, you need your recipe job to write output files to Amazon …" at bounding box center [251, 64] width 215 height 32
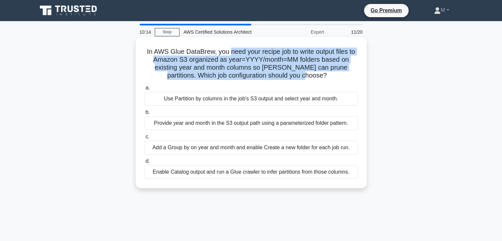
drag, startPoint x: 228, startPoint y: 51, endPoint x: 339, endPoint y: 75, distance: 113.3
click at [339, 75] on h5 "In AWS Glue DataBrew, you need your recipe job to write output files to Amazon …" at bounding box center [251, 64] width 215 height 32
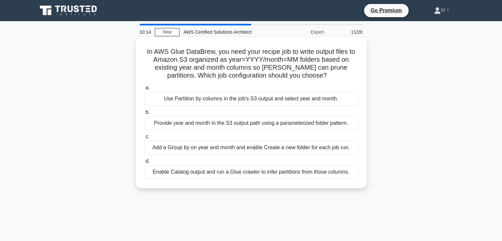
click at [339, 75] on h5 "In AWS Glue DataBrew, you need your recipe job to write output files to Amazon …" at bounding box center [251, 64] width 215 height 32
drag, startPoint x: 276, startPoint y: 50, endPoint x: 311, endPoint y: 52, distance: 35.7
click at [311, 52] on h5 "In AWS Glue DataBrew, you need your recipe job to write output files to Amazon …" at bounding box center [251, 64] width 215 height 32
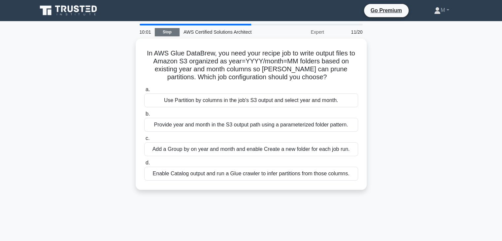
click at [169, 30] on link "Stop" at bounding box center [167, 32] width 25 height 8
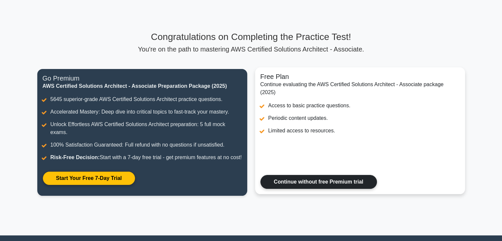
scroll to position [33, 0]
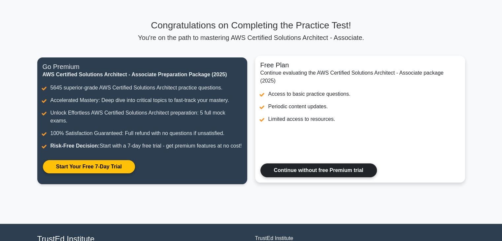
click at [348, 175] on link "Continue without free Premium trial" at bounding box center [318, 170] width 116 height 14
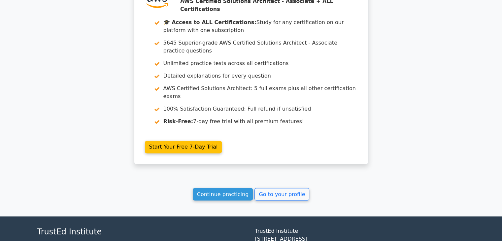
scroll to position [1082, 0]
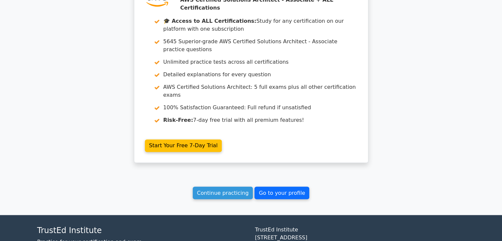
click at [280, 186] on link "Go to your profile" at bounding box center [281, 192] width 55 height 13
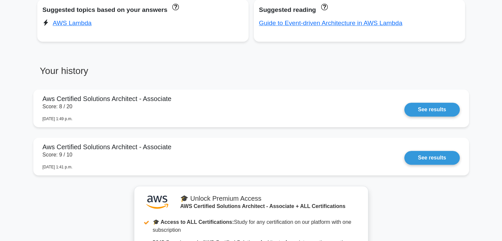
scroll to position [495, 0]
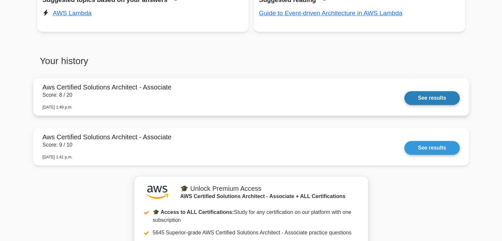
click at [416, 94] on link "See results" at bounding box center [431, 98] width 55 height 14
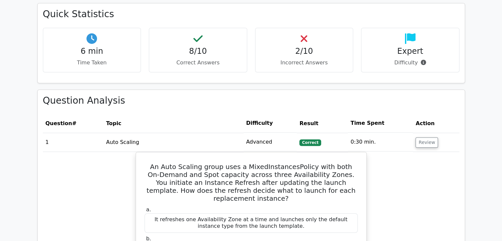
scroll to position [425, 0]
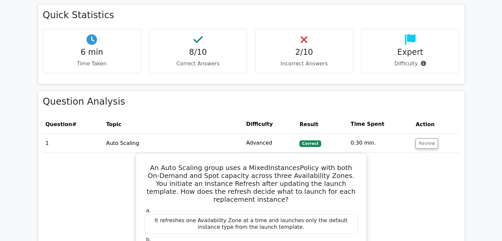
click at [338, 134] on td "Correct" at bounding box center [322, 143] width 51 height 19
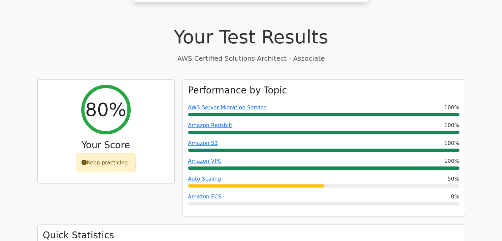
scroll to position [194, 0]
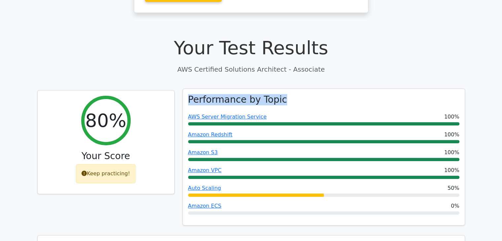
drag, startPoint x: 283, startPoint y: 90, endPoint x: 187, endPoint y: 86, distance: 95.8
click at [187, 89] on div "Performance by Topic AWS Server Migration Service 100% Amazon Redshift 100% Ama…" at bounding box center [324, 157] width 282 height 137
click at [188, 94] on h3 "Performance by Topic" at bounding box center [237, 99] width 99 height 11
